Goal: Task Accomplishment & Management: Complete application form

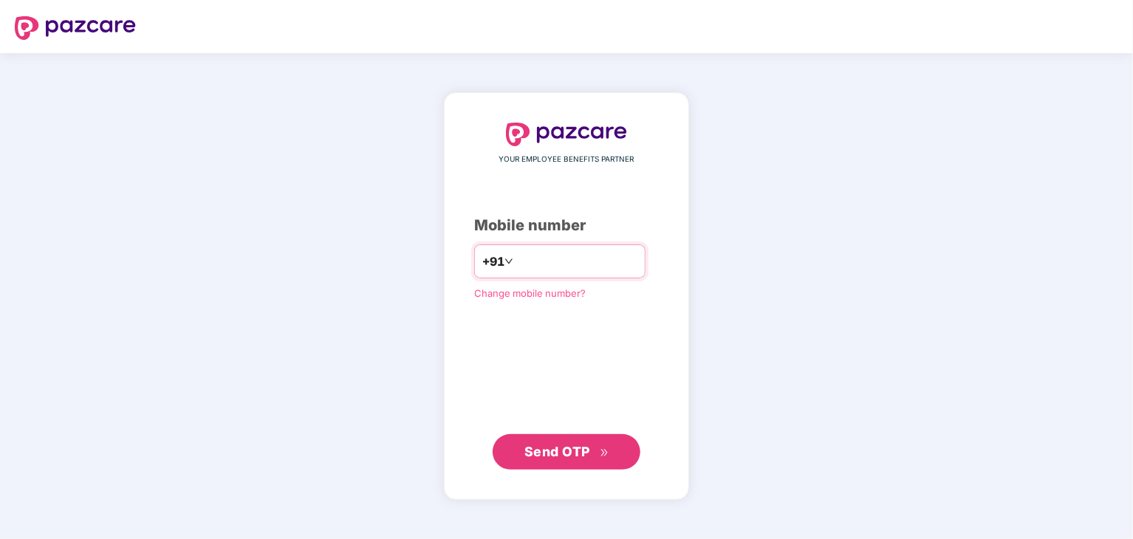
type input "**********"
click at [562, 447] on span "Send OTP" at bounding box center [558, 451] width 66 height 16
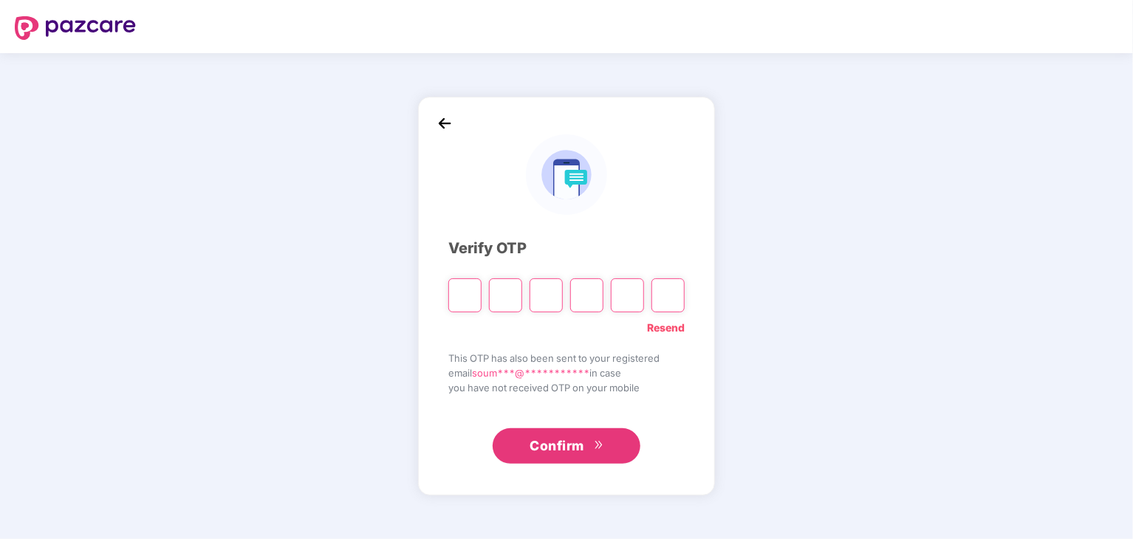
type input "*"
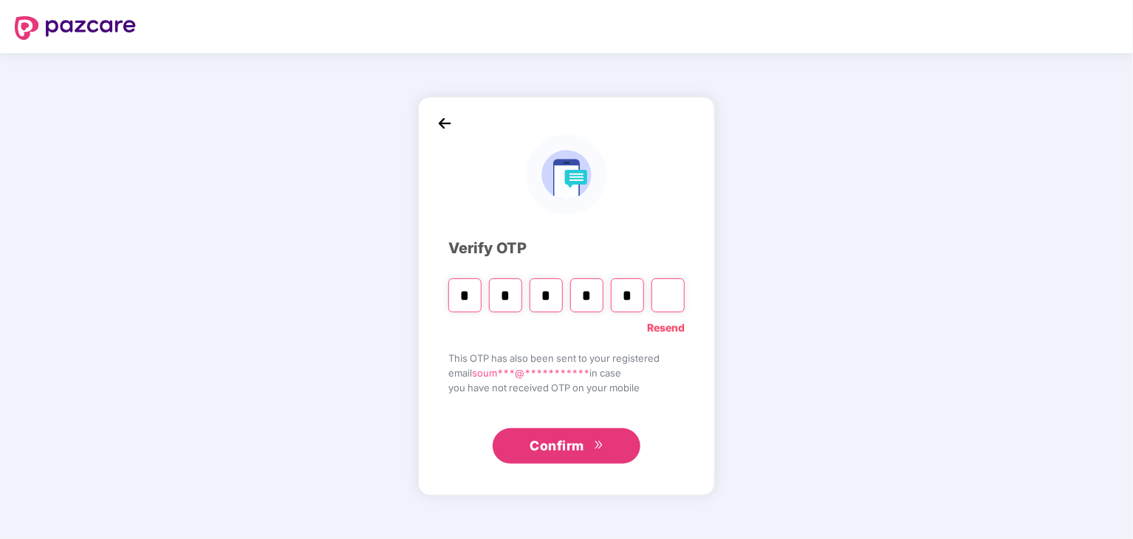
type input "*"
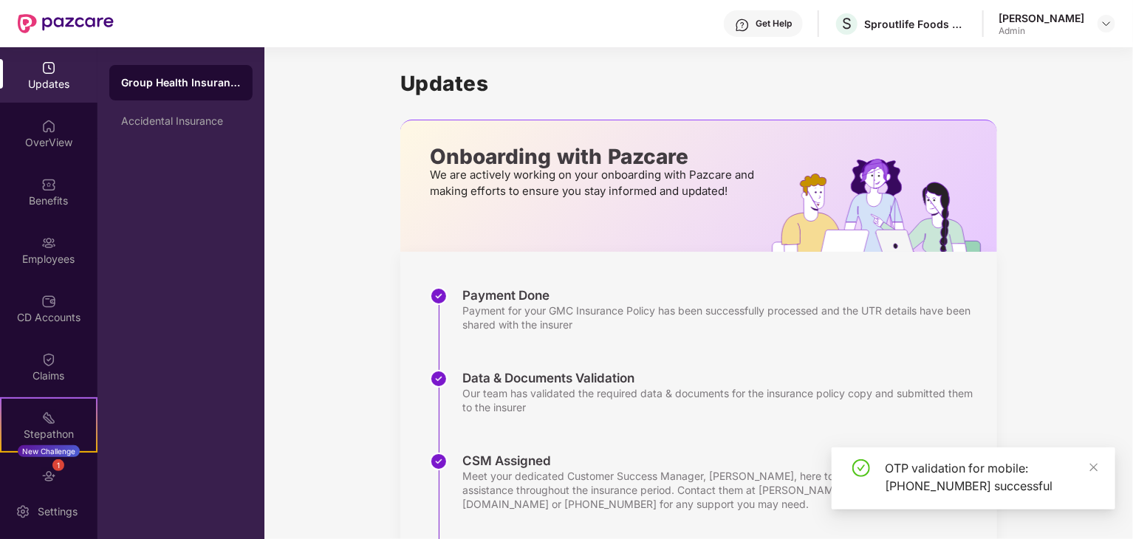
scroll to position [287, 0]
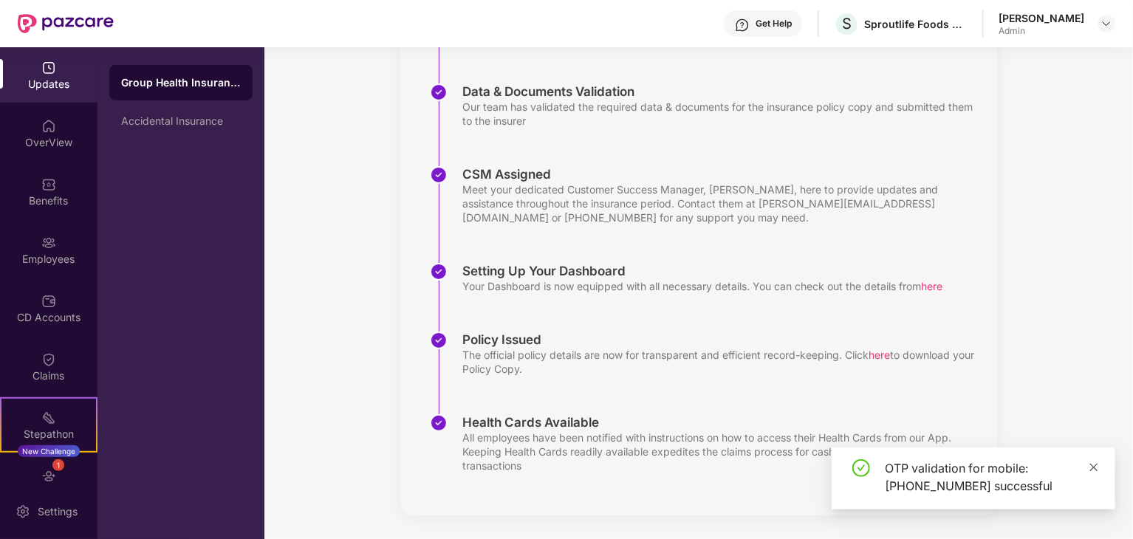
click at [1094, 465] on icon "close" at bounding box center [1094, 467] width 10 height 10
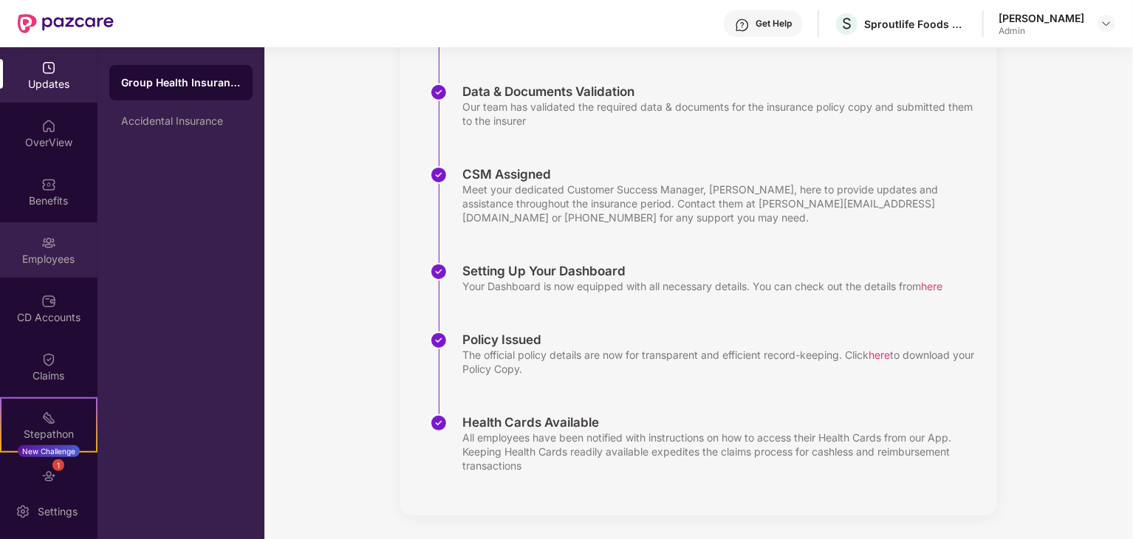
click at [44, 236] on img at bounding box center [48, 243] width 15 height 15
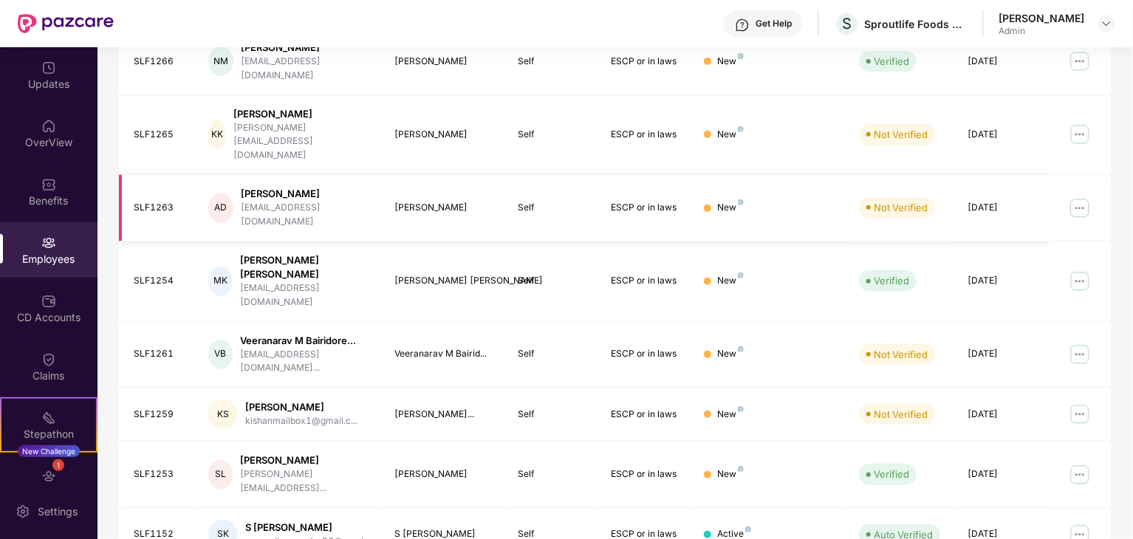
scroll to position [0, 0]
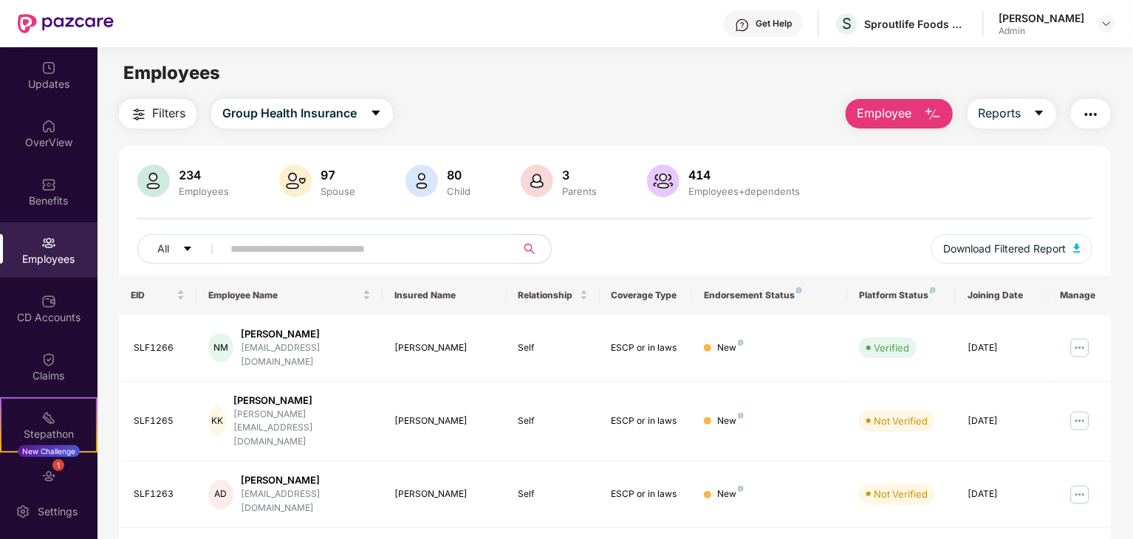
click at [273, 250] on input "text" at bounding box center [362, 249] width 265 height 22
click at [887, 118] on span "Employee" at bounding box center [884, 113] width 55 height 18
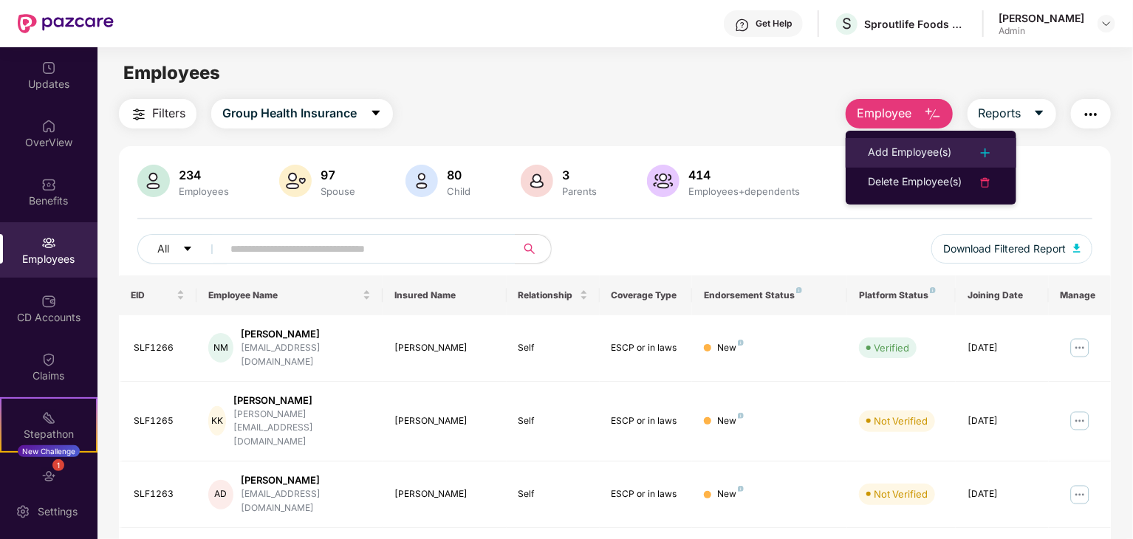
click at [904, 139] on li "Add Employee(s)" at bounding box center [931, 153] width 171 height 30
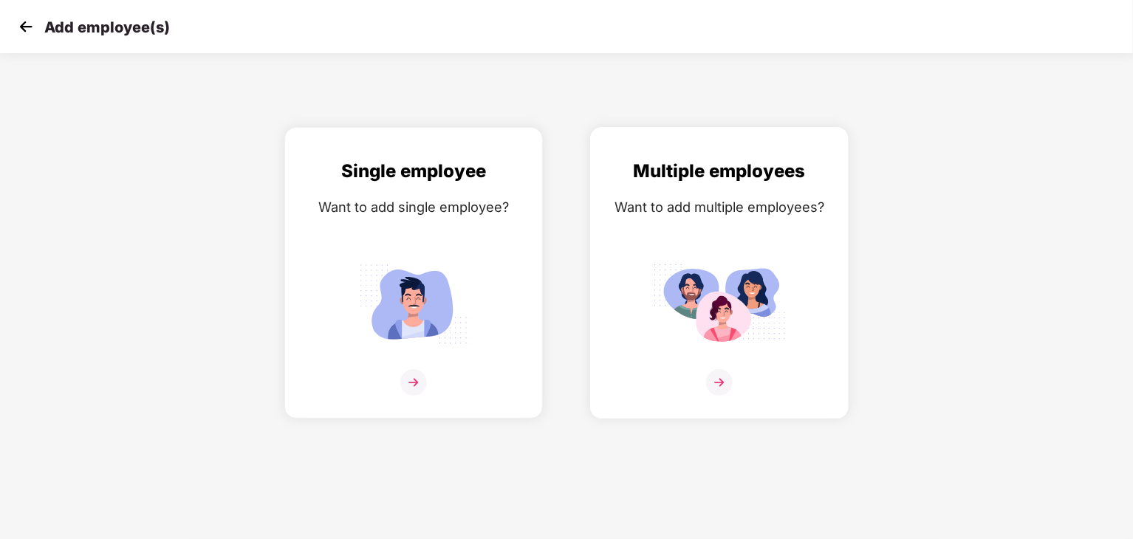
click at [748, 308] on img at bounding box center [719, 304] width 133 height 92
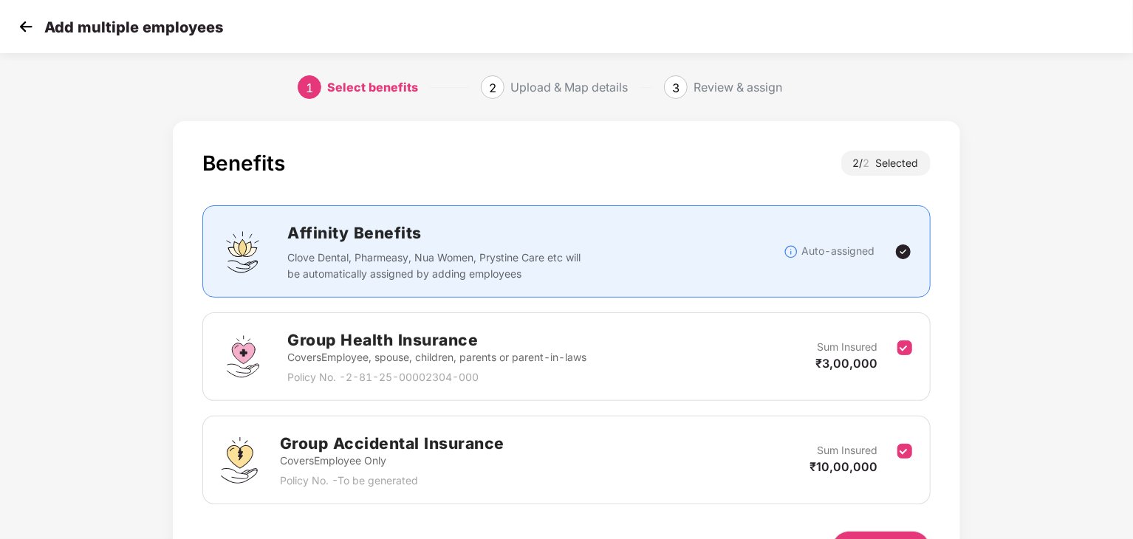
scroll to position [93, 0]
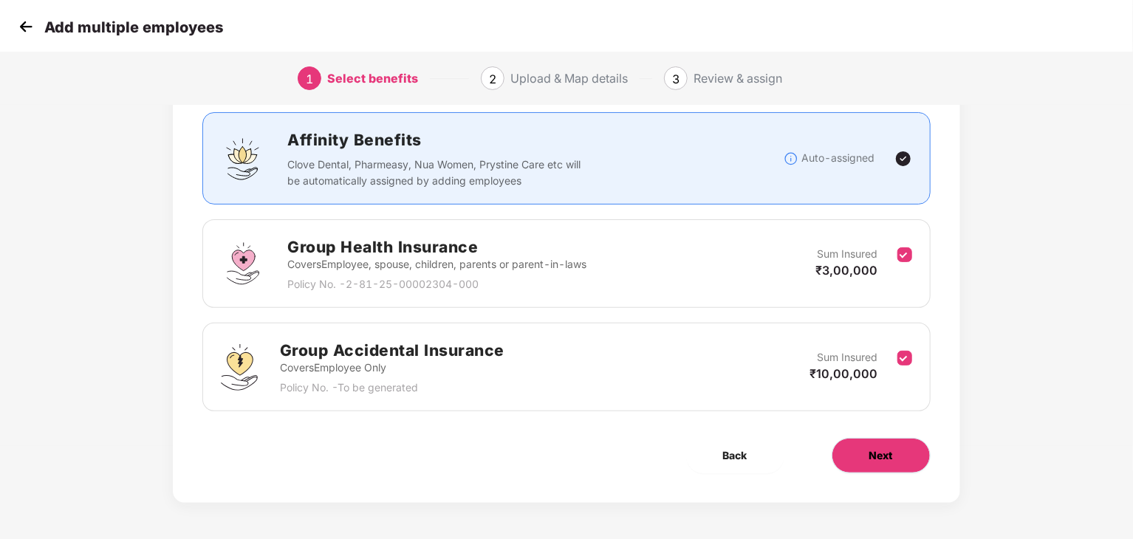
click at [872, 457] on span "Next" at bounding box center [882, 456] width 24 height 16
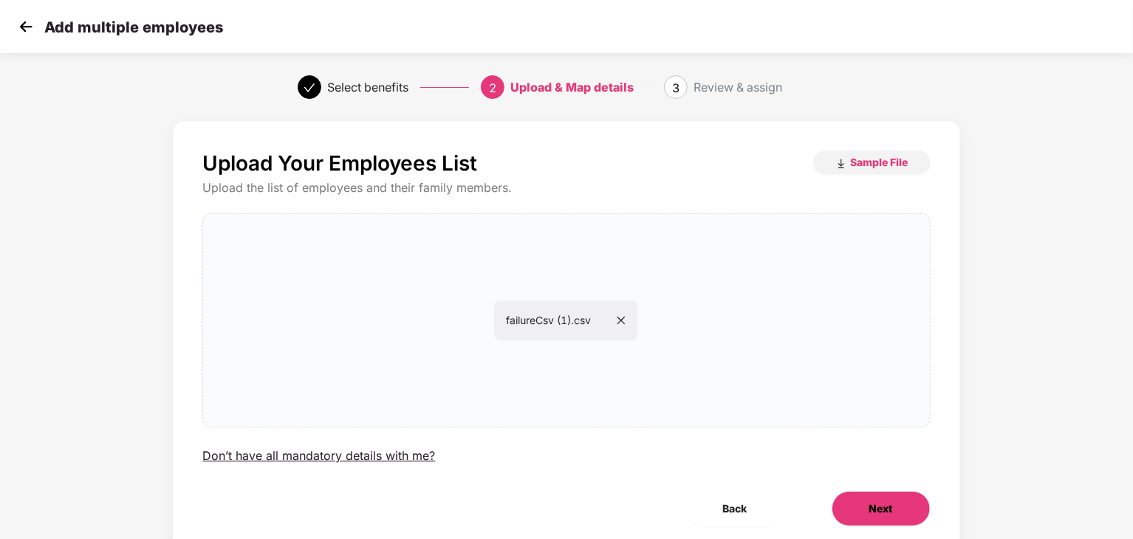
click at [889, 504] on span "Next" at bounding box center [882, 509] width 24 height 16
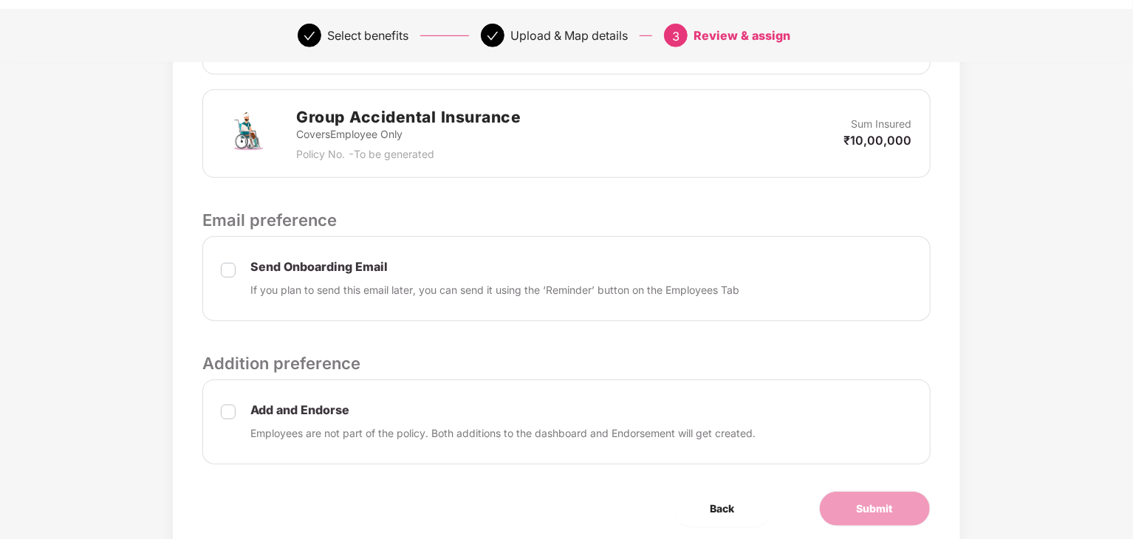
scroll to position [529, 0]
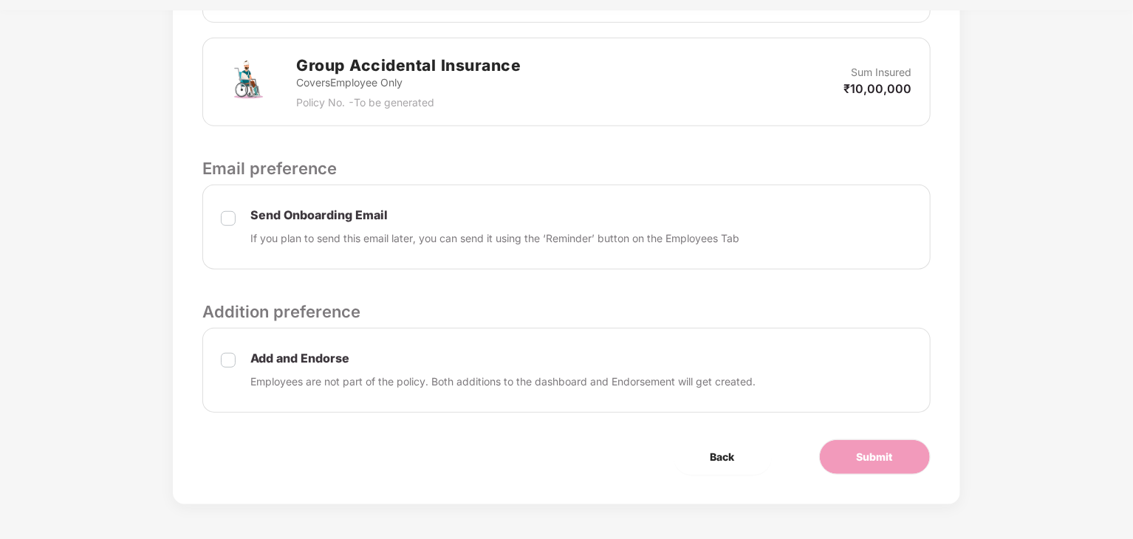
click at [617, 231] on p "If you plan to send this email later, you can send it using the ‘Reminder’ butt…" at bounding box center [494, 238] width 489 height 16
click at [864, 459] on span "Submit" at bounding box center [875, 457] width 36 height 16
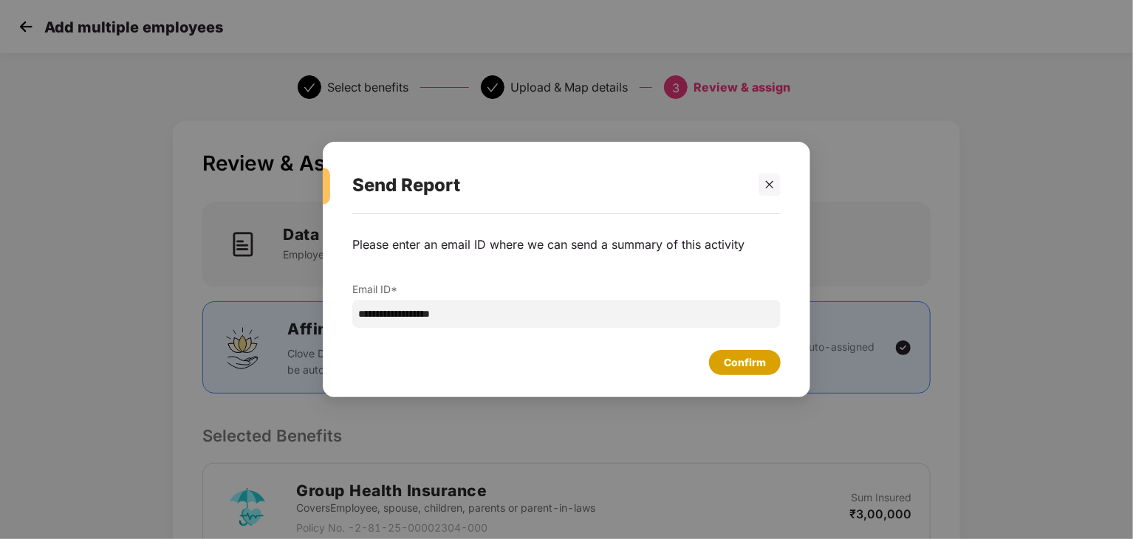
click at [726, 363] on div "Confirm" at bounding box center [745, 363] width 42 height 16
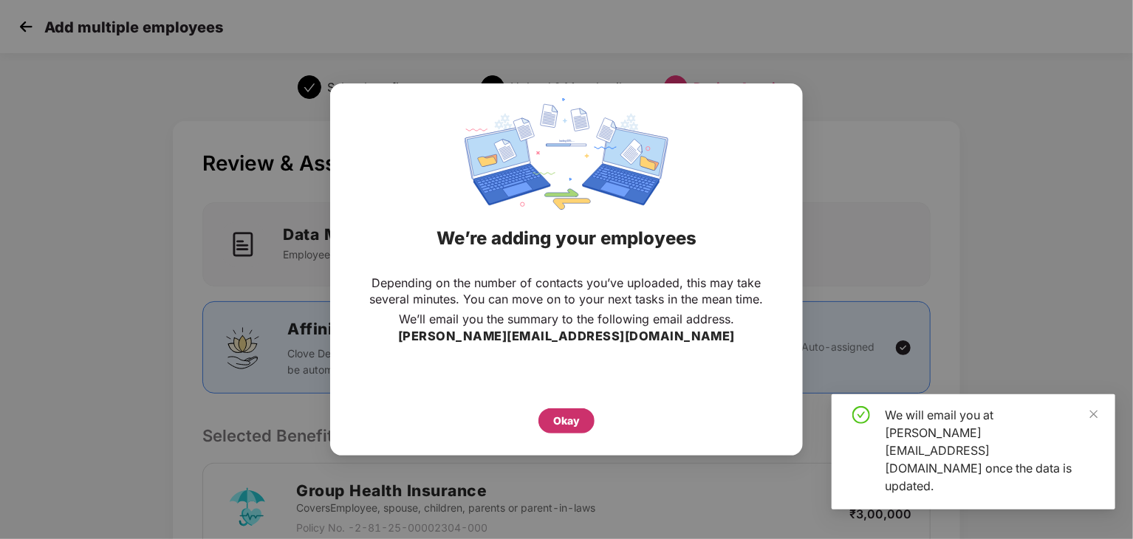
click at [557, 422] on div "Okay" at bounding box center [566, 421] width 27 height 16
